Goal: Check status: Check status

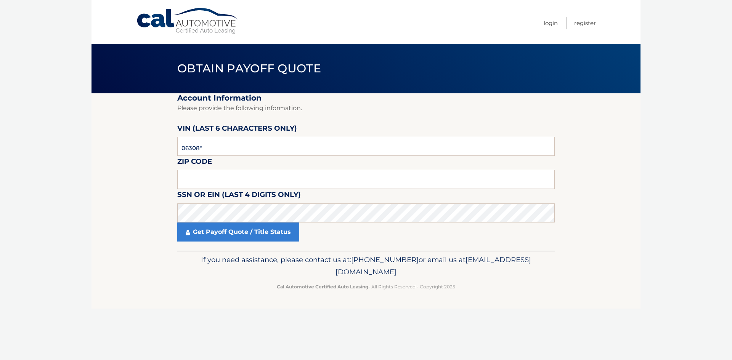
type input "063087"
type input "07730"
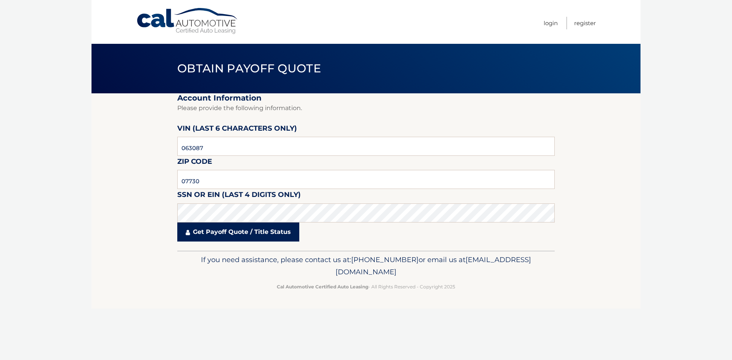
click at [234, 233] on link "Get Payoff Quote / Title Status" at bounding box center [238, 232] width 122 height 19
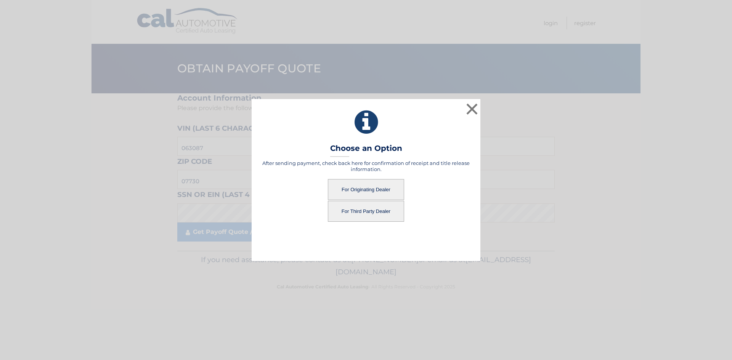
click at [372, 186] on button "For Originating Dealer" at bounding box center [366, 189] width 76 height 21
click at [373, 189] on button "For Originating Dealer" at bounding box center [366, 189] width 76 height 21
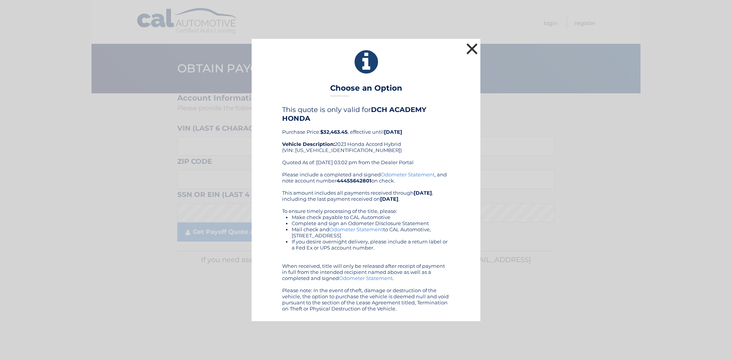
click at [474, 51] on button "×" at bounding box center [471, 48] width 15 height 15
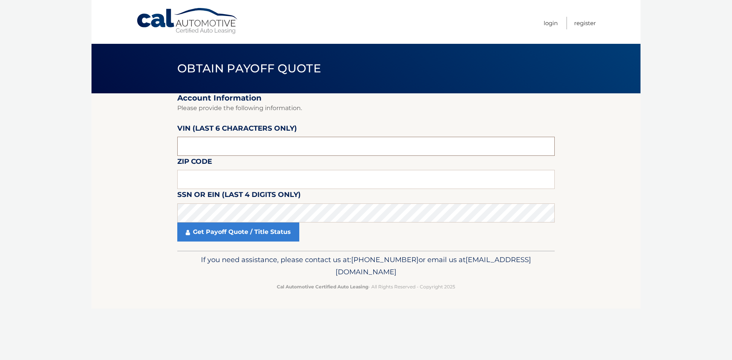
click at [225, 145] on input "text" at bounding box center [365, 146] width 377 height 19
type input "063087"
click at [225, 171] on input "text" at bounding box center [365, 179] width 377 height 19
type input "07730"
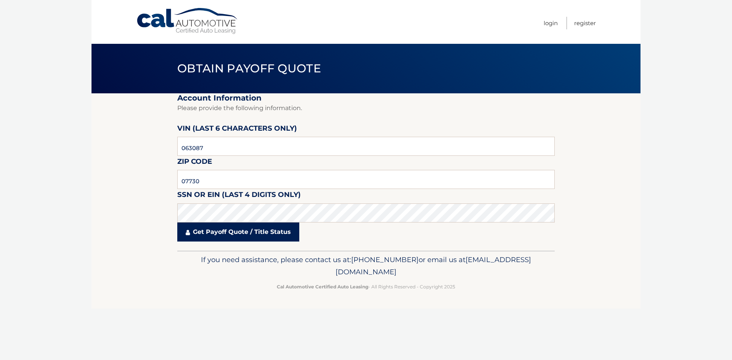
click at [235, 237] on link "Get Payoff Quote / Title Status" at bounding box center [238, 232] width 122 height 19
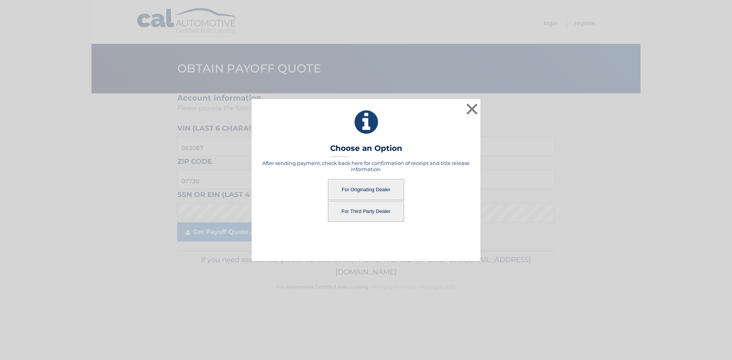
click at [367, 213] on button "For Third Party Dealer" at bounding box center [366, 211] width 76 height 21
click at [372, 212] on button "For Third Party Dealer" at bounding box center [366, 211] width 76 height 21
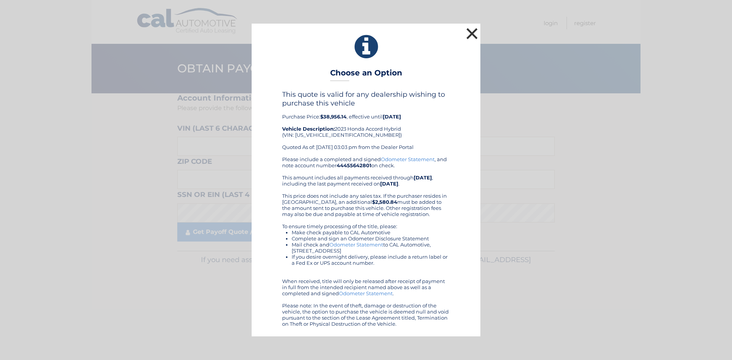
click at [469, 37] on button "×" at bounding box center [471, 33] width 15 height 15
